Goal: Information Seeking & Learning: Learn about a topic

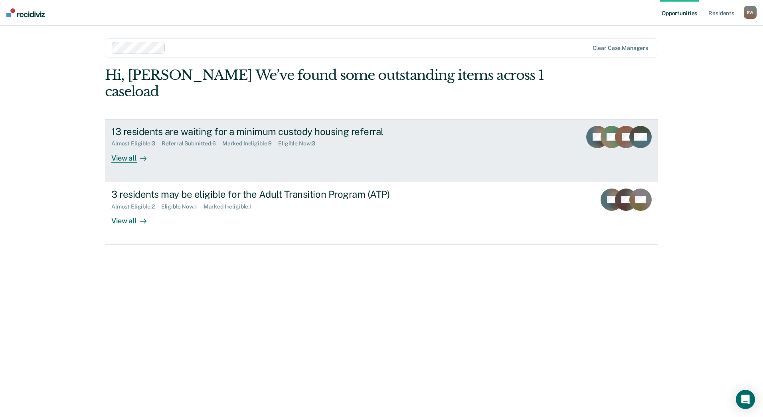
click at [355, 156] on div "13 residents are waiting for a minimum custody housing referral Almost Eligible…" at bounding box center [260, 144] width 299 height 37
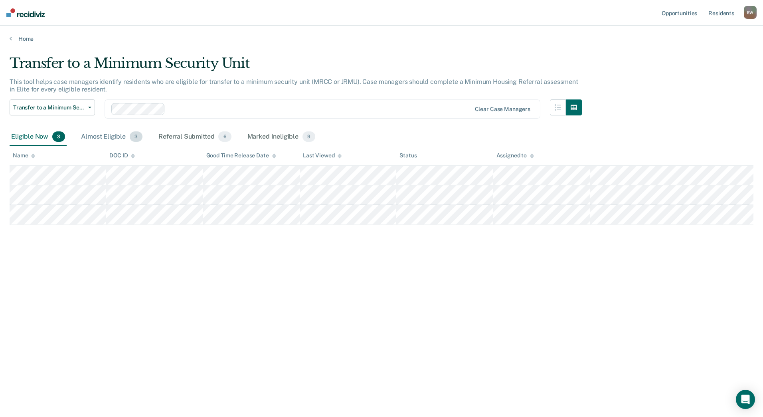
click at [110, 135] on div "Almost Eligible 3" at bounding box center [111, 137] width 65 height 18
click at [203, 133] on div "Referral Submitted 6" at bounding box center [195, 137] width 76 height 18
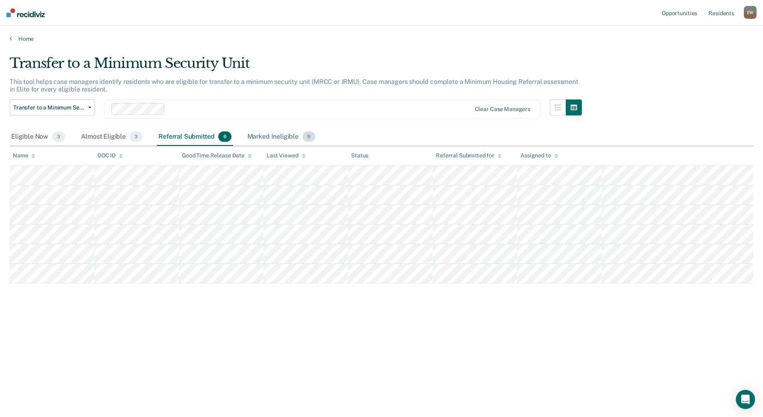
click at [267, 132] on div "Marked Ineligible 9" at bounding box center [281, 137] width 71 height 18
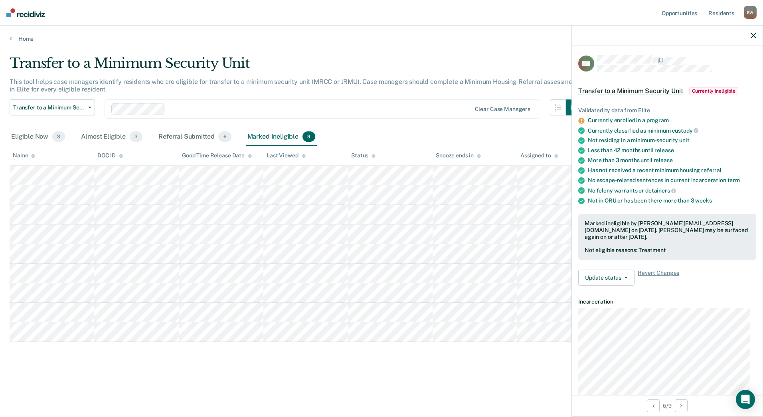
click at [751, 33] on icon "button" at bounding box center [754, 36] width 6 height 6
click at [529, 53] on main "Transfer to a Minimum Security Unit This tool helps case managers identify resi…" at bounding box center [381, 228] width 763 height 372
click at [756, 36] on icon "button" at bounding box center [754, 36] width 6 height 6
